Goal: Information Seeking & Learning: Learn about a topic

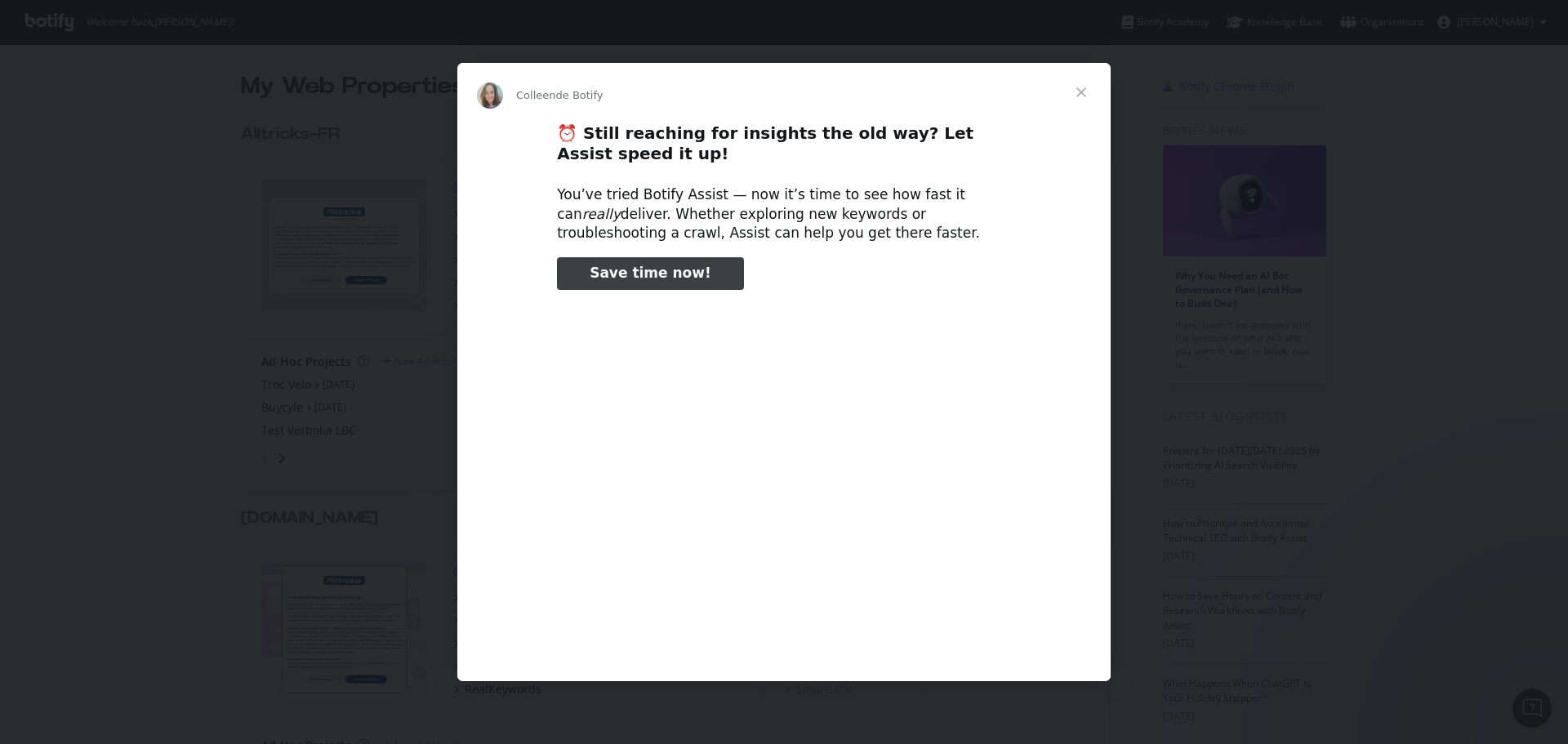
scroll to position [732, 1543]
click at [1082, 86] on span "Fermer" at bounding box center [1081, 92] width 59 height 59
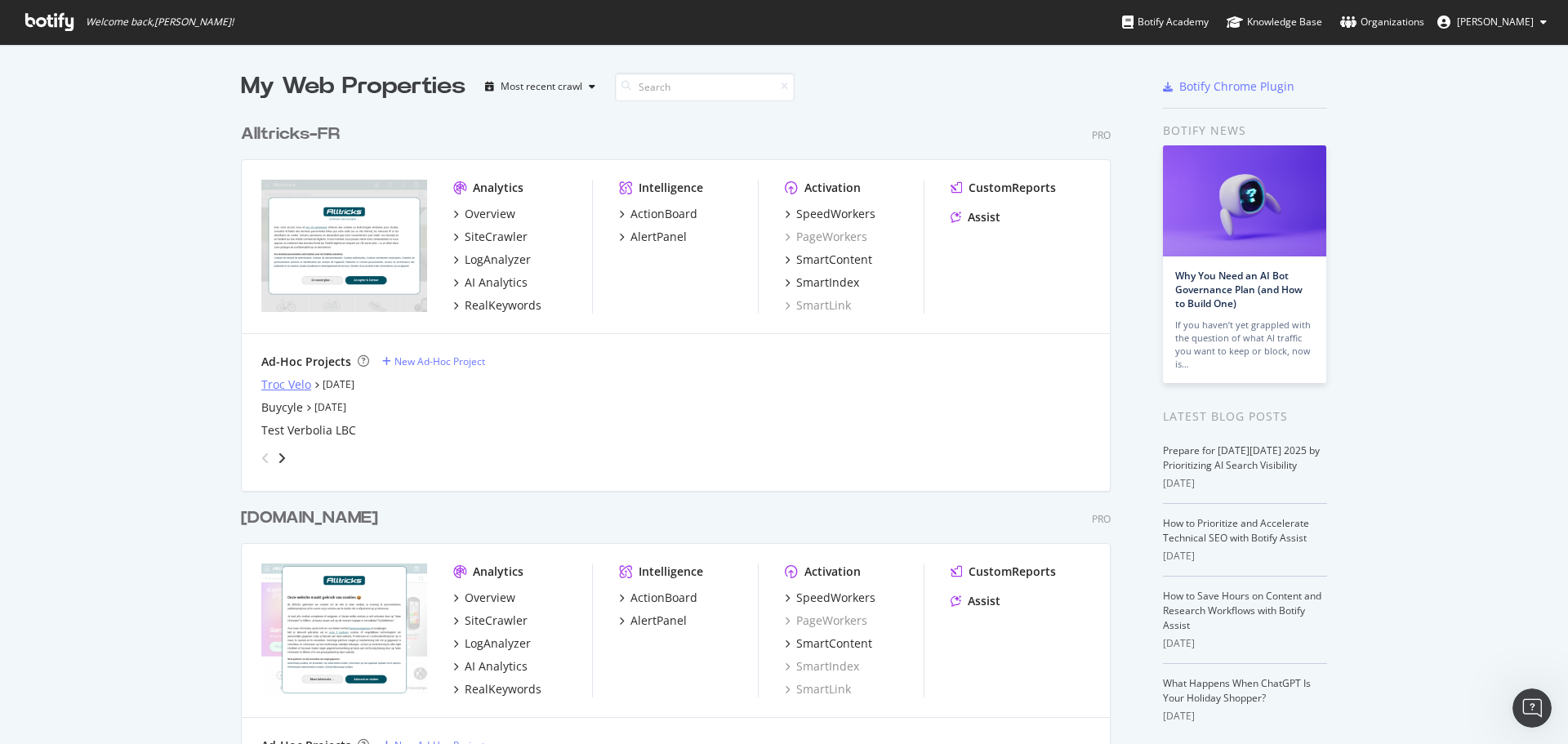
click at [271, 388] on div "Troc Velo" at bounding box center [286, 384] width 50 height 16
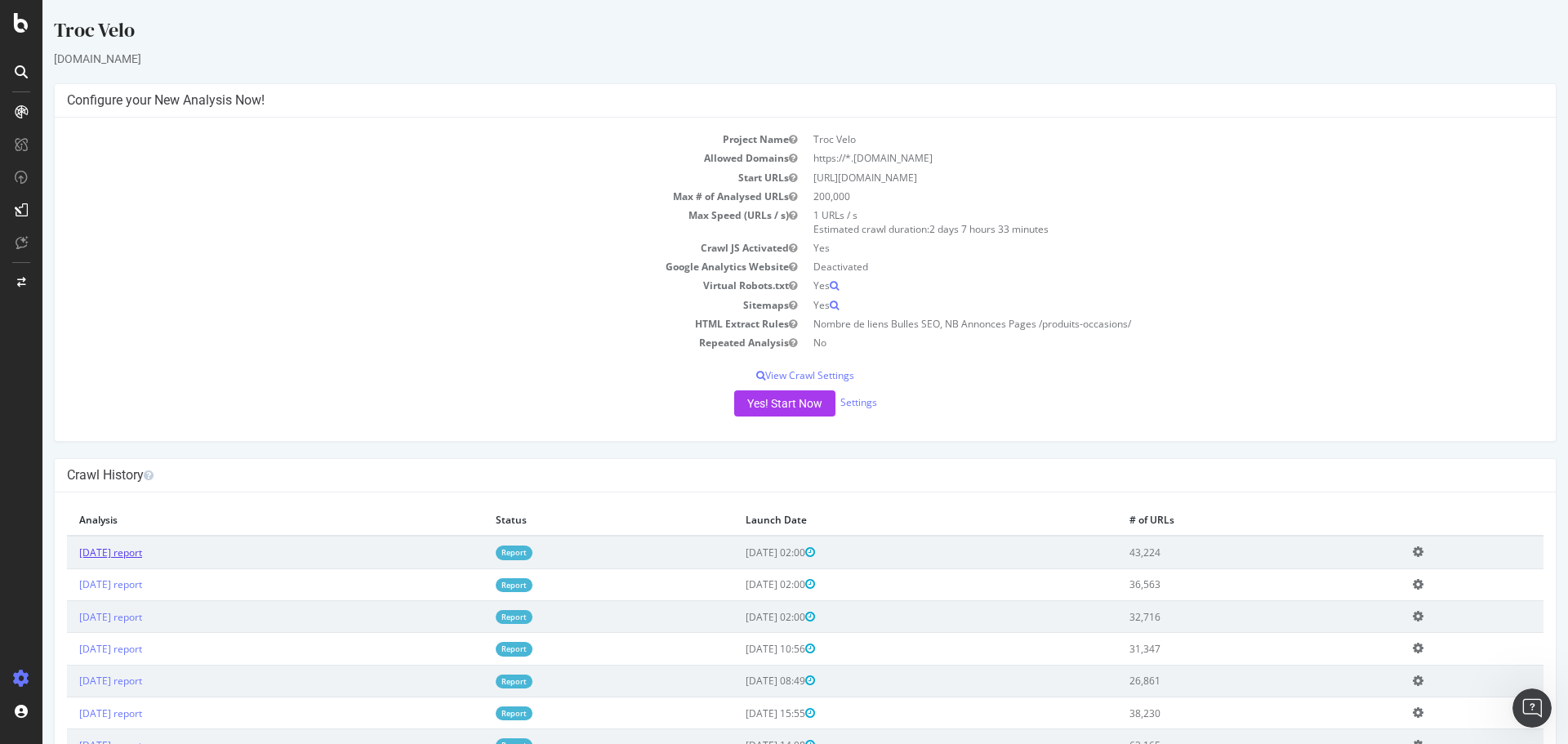
click at [142, 553] on link "[DATE] report" at bounding box center [110, 552] width 62 height 14
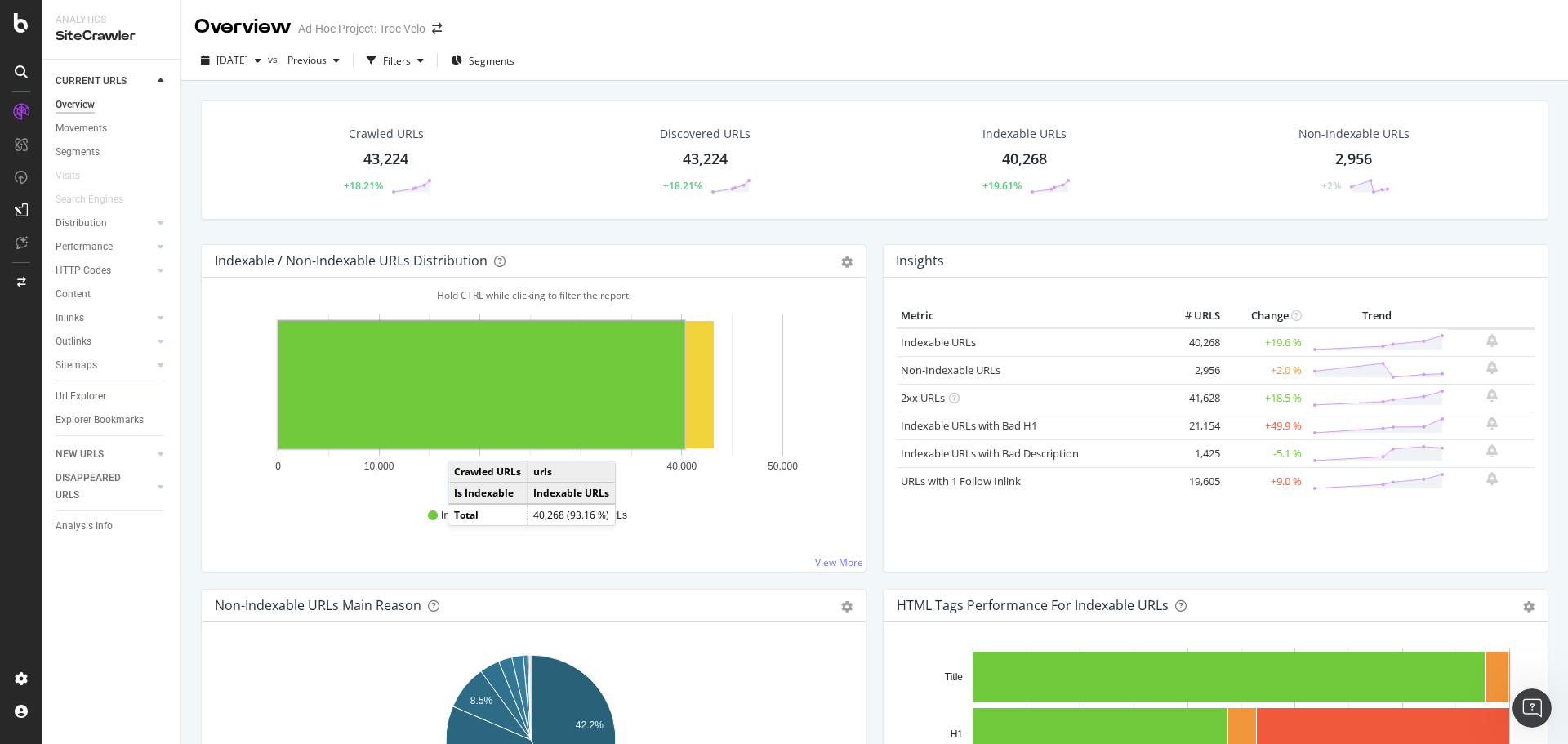
drag, startPoint x: 110, startPoint y: 396, endPoint x: 1434, endPoint y: 170, distance: 1343.2
click at [110, 396] on link "Url Explorer" at bounding box center [112, 396] width 114 height 17
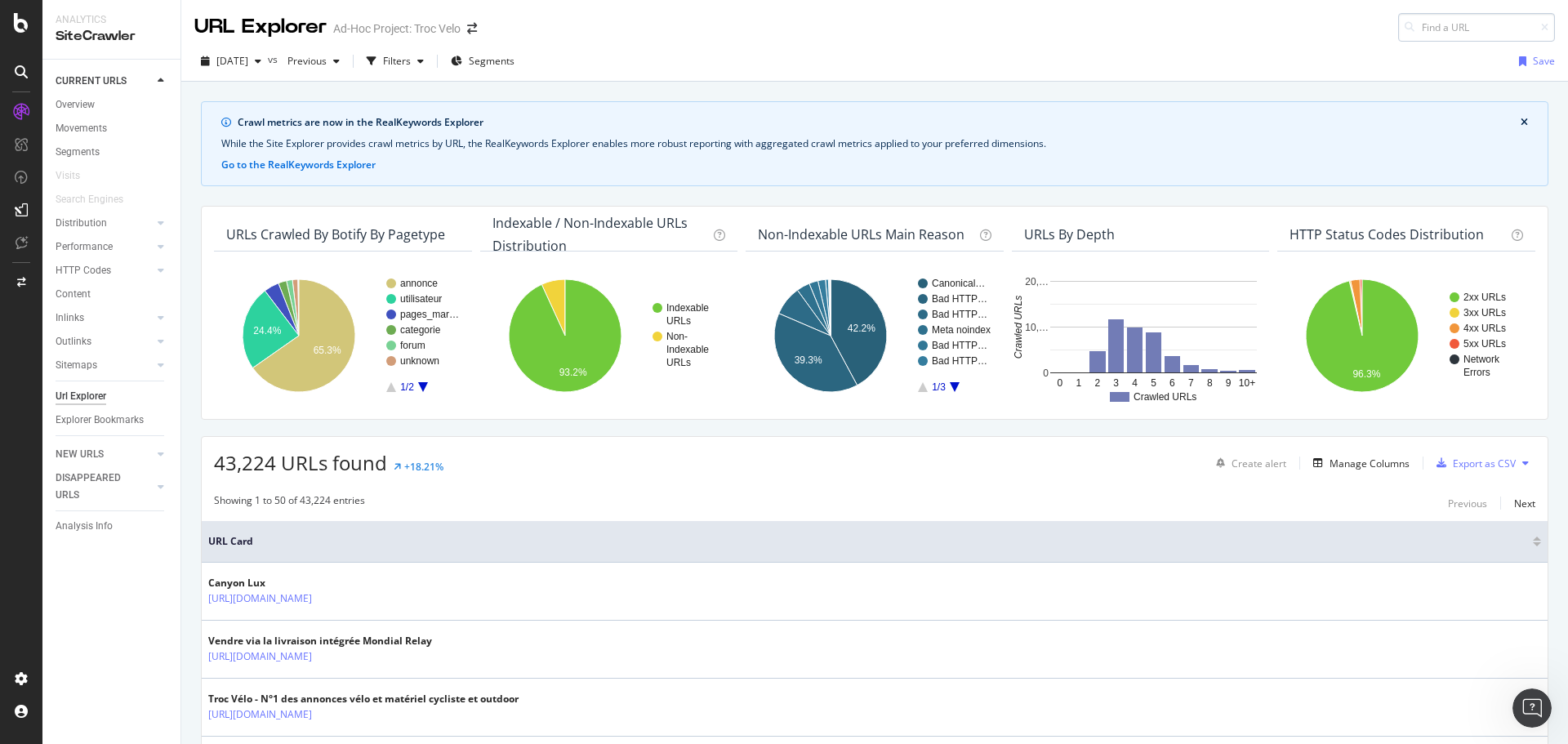
click at [1429, 24] on input at bounding box center [1476, 27] width 157 height 28
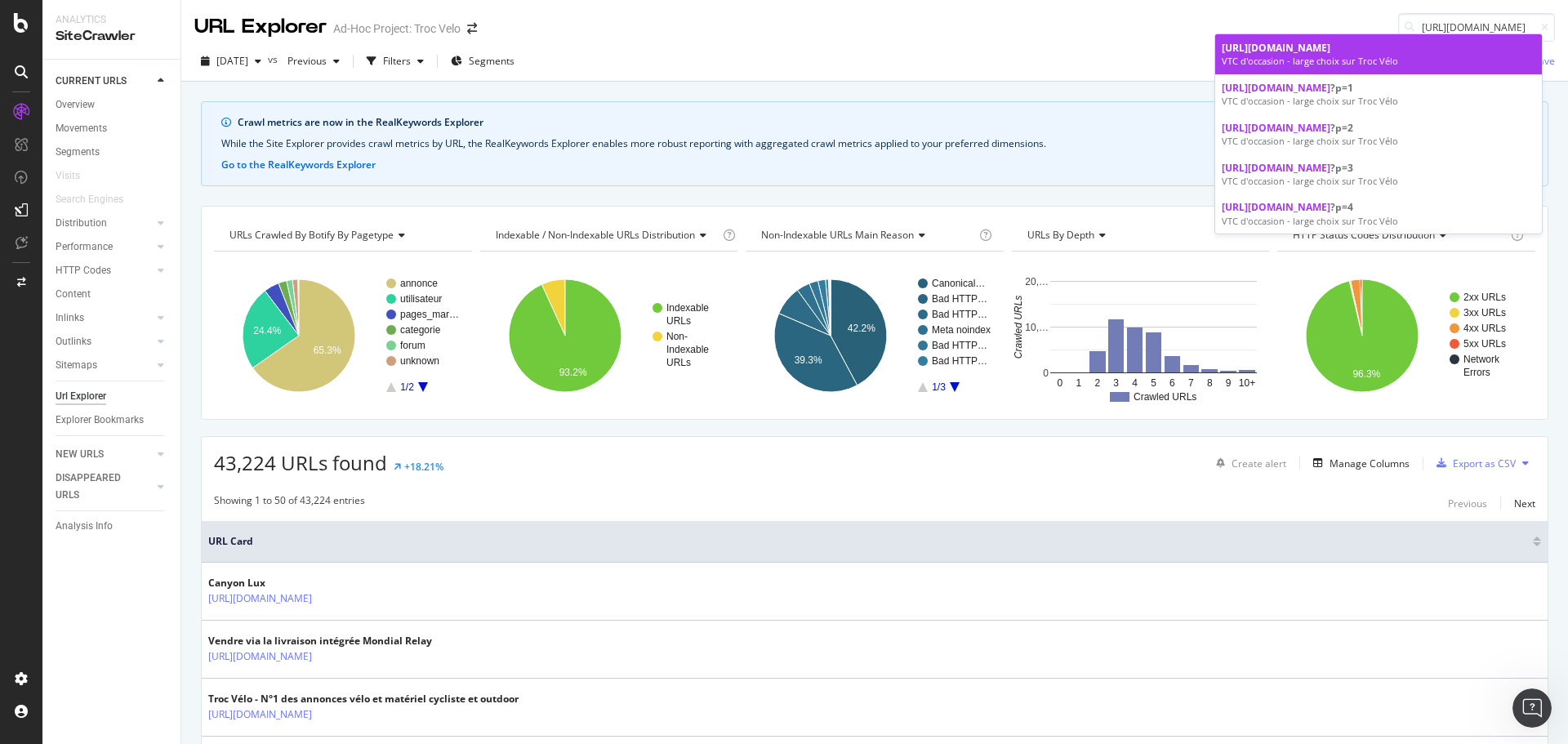
type input "[URL][DOMAIN_NAME]"
click at [1330, 54] on span "[URL][DOMAIN_NAME]" at bounding box center [1276, 48] width 109 height 14
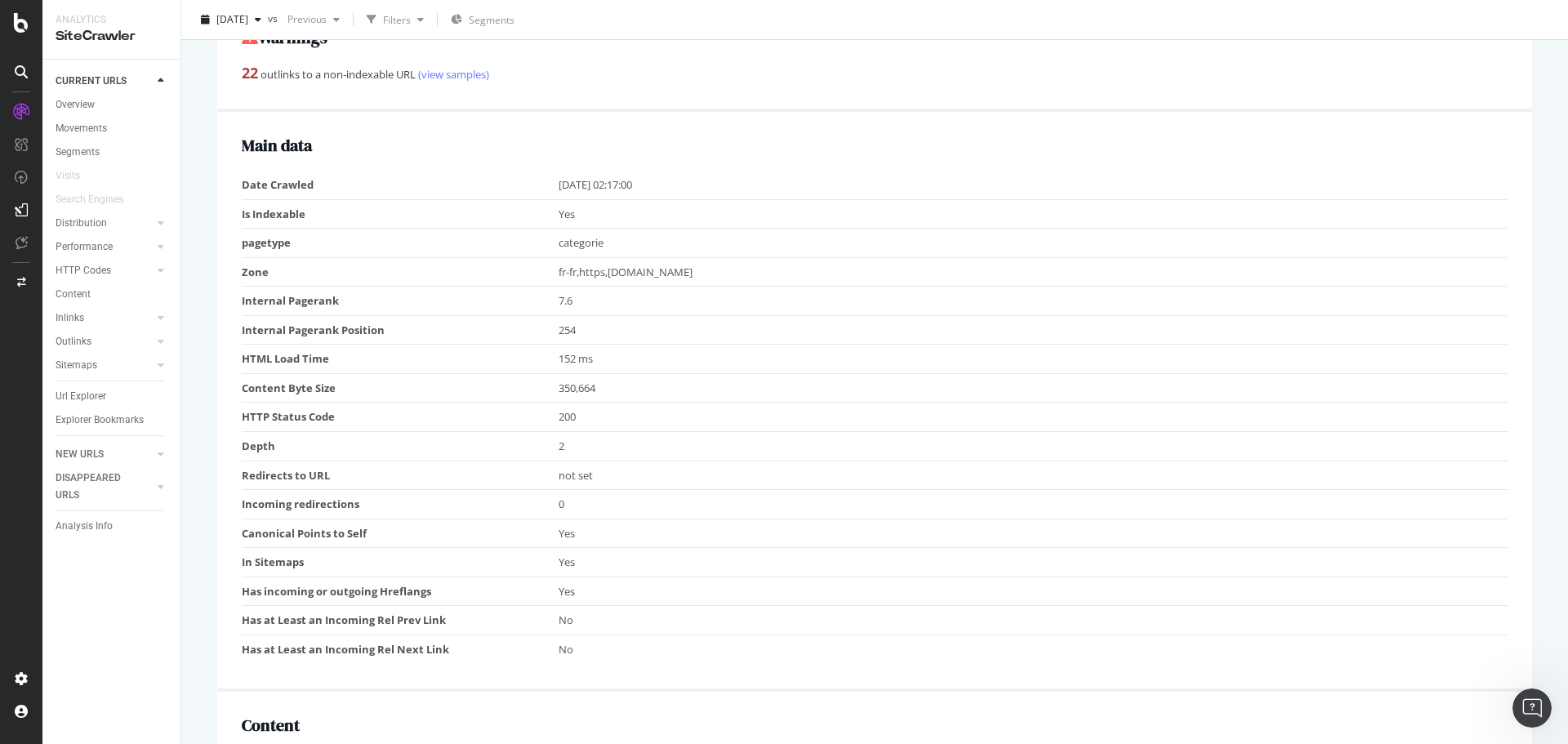
scroll to position [98, 0]
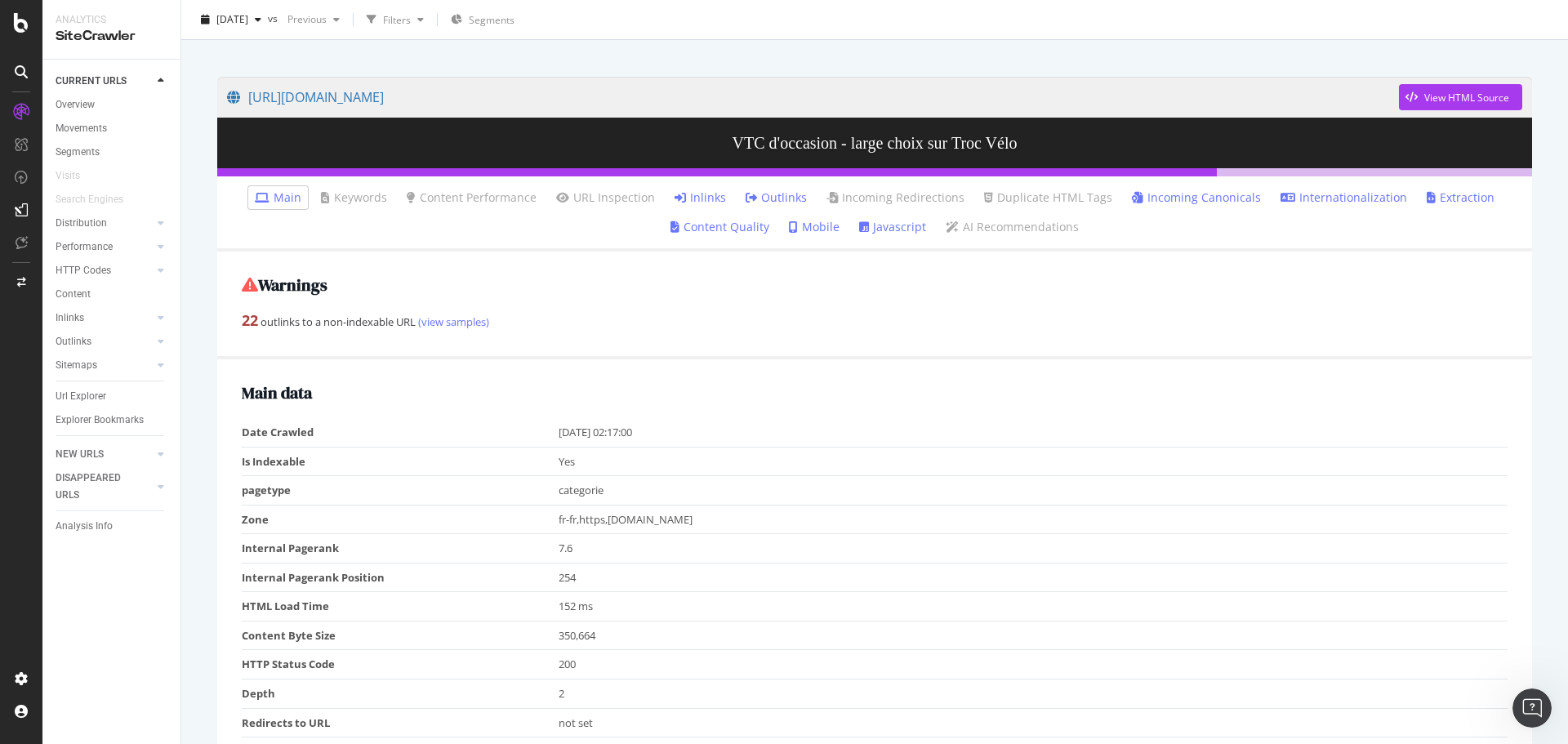
drag, startPoint x: 69, startPoint y: 388, endPoint x: 666, endPoint y: 128, distance: 651.2
click at [69, 388] on div "Url Explorer" at bounding box center [80, 396] width 50 height 17
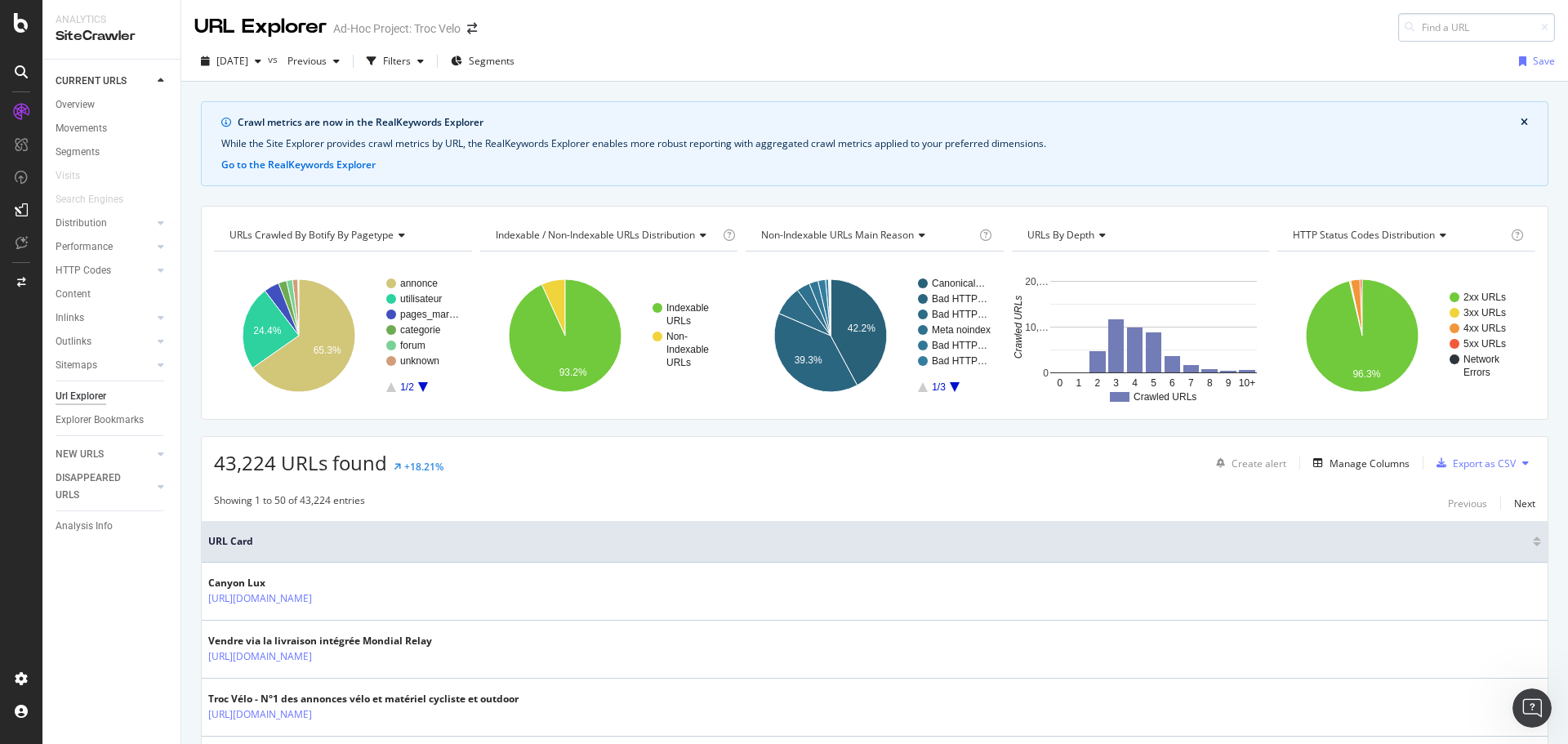
click at [1434, 28] on input at bounding box center [1476, 27] width 157 height 28
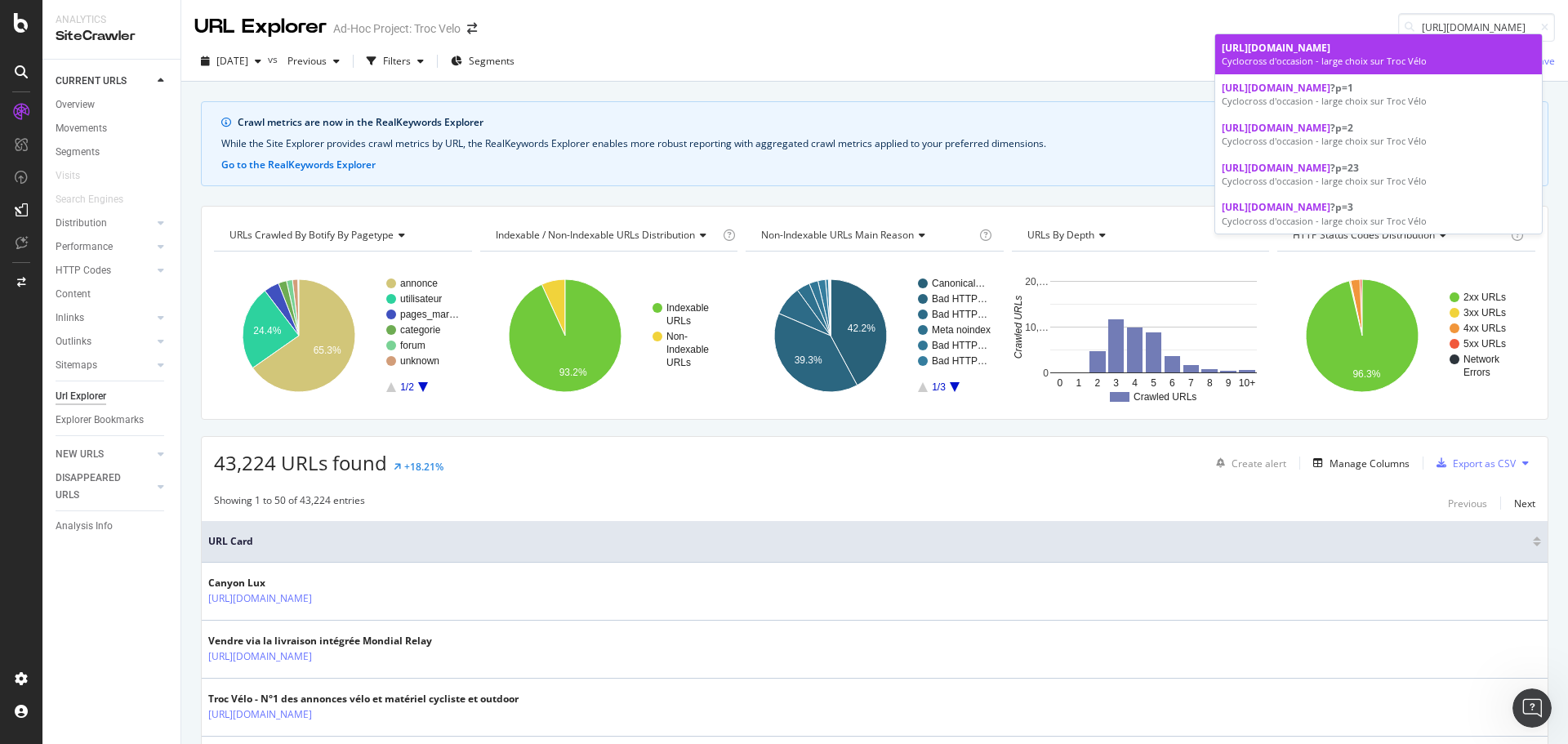
type input "[URL][DOMAIN_NAME]"
click at [1330, 55] on span "[URL][DOMAIN_NAME]" at bounding box center [1276, 48] width 109 height 14
